Goal: Manage account settings

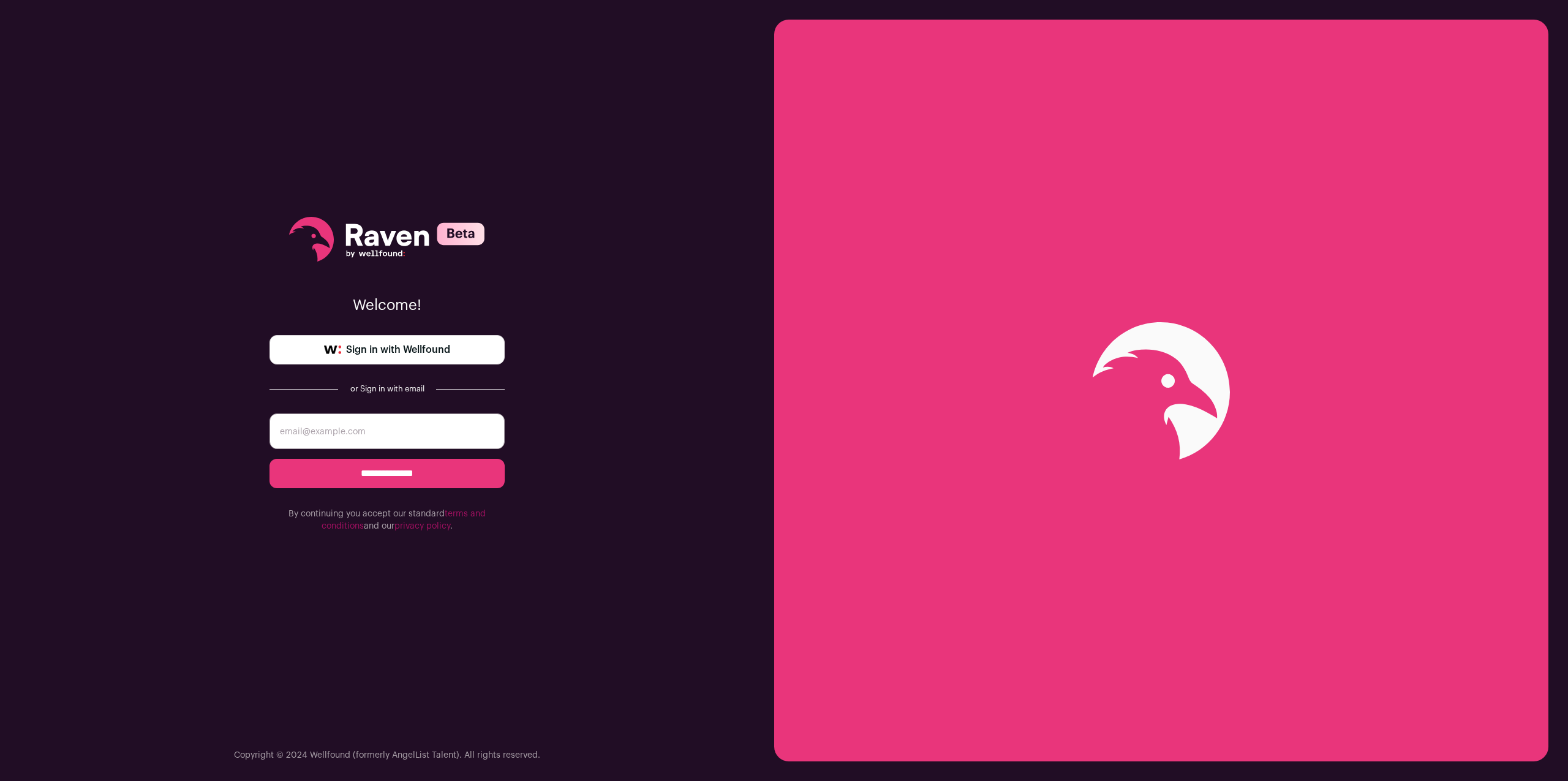
click at [408, 436] on input "email" at bounding box center [387, 431] width 235 height 36
type input "keith@keithmosher.com"
click at [382, 480] on input "**********" at bounding box center [387, 473] width 235 height 30
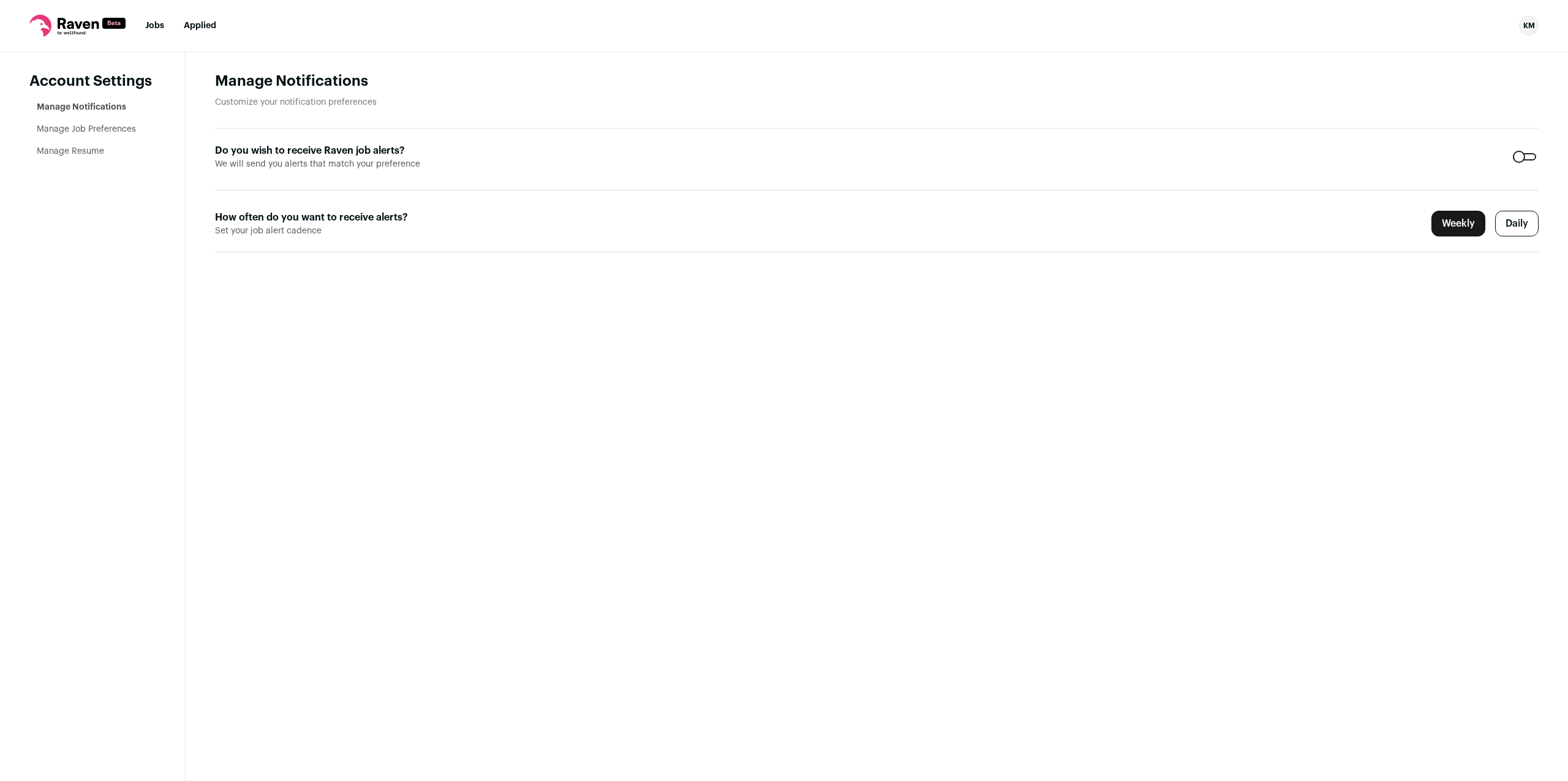
click at [1514, 219] on label "Daily" at bounding box center [1516, 224] width 44 height 26
